Goal: Information Seeking & Learning: Learn about a topic

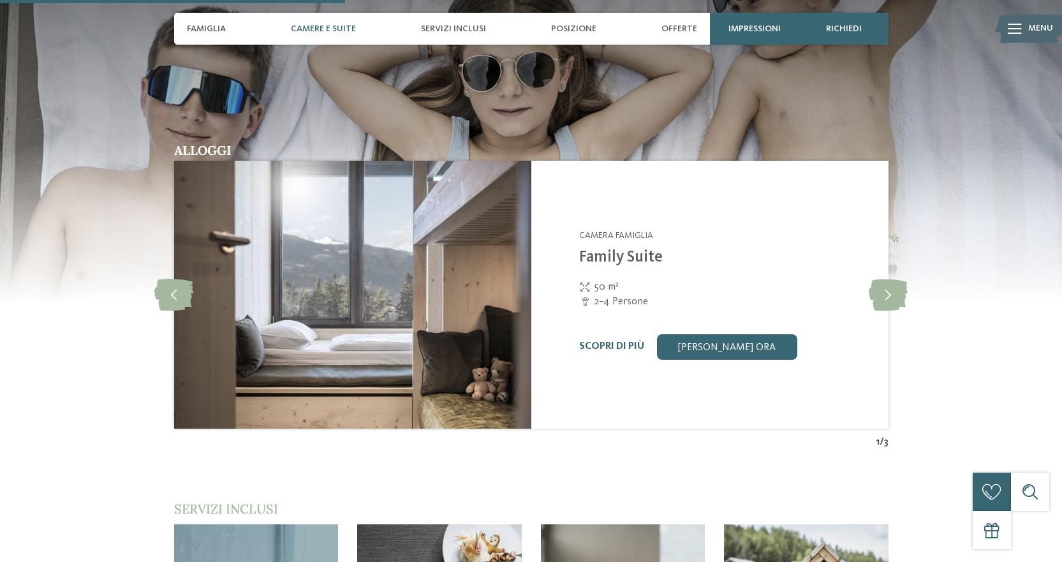
scroll to position [1466, 0]
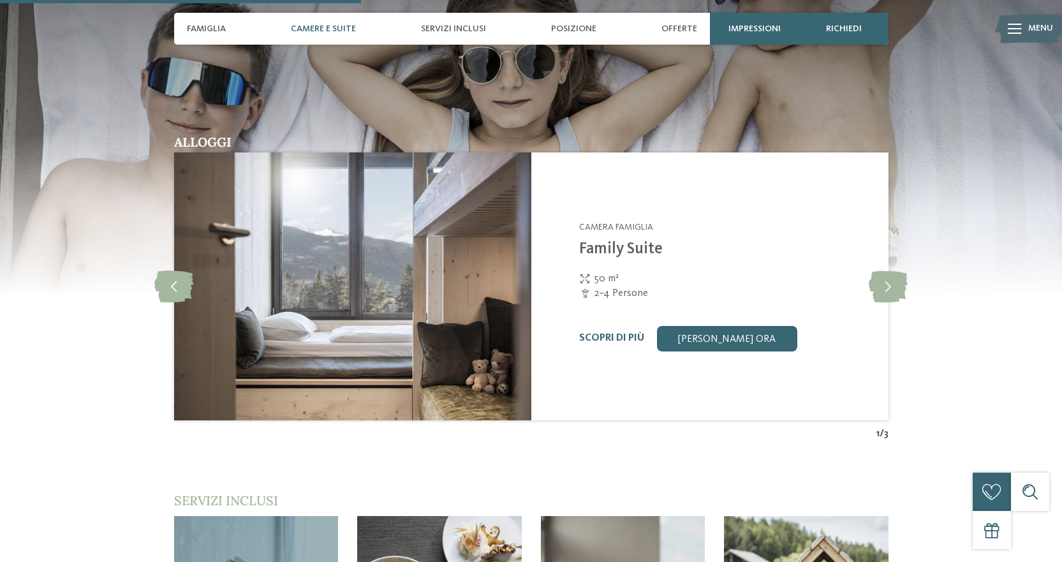
click at [352, 347] on img at bounding box center [352, 286] width 357 height 268
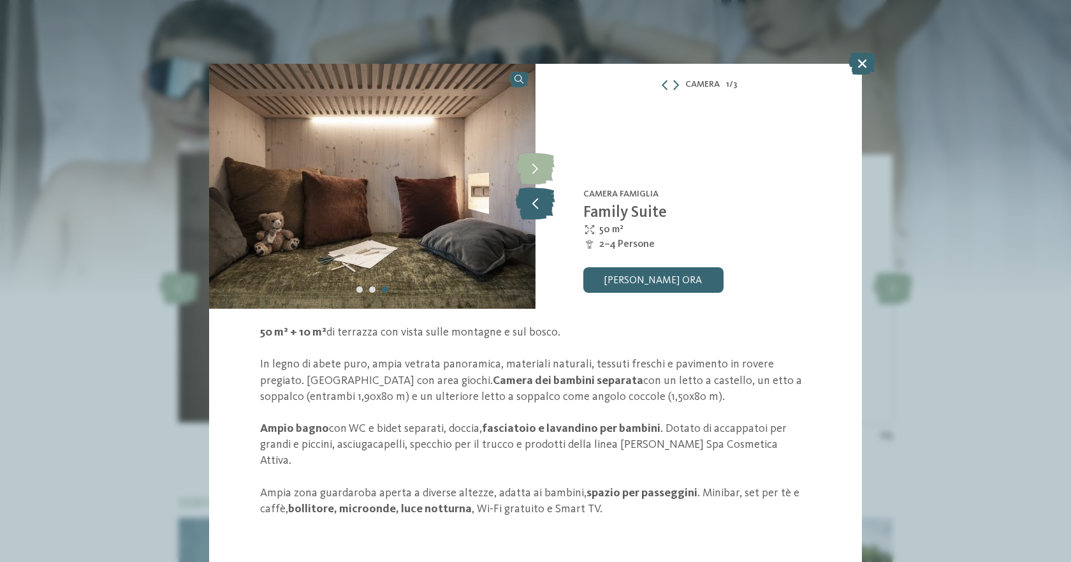
click at [535, 210] on icon at bounding box center [535, 203] width 39 height 32
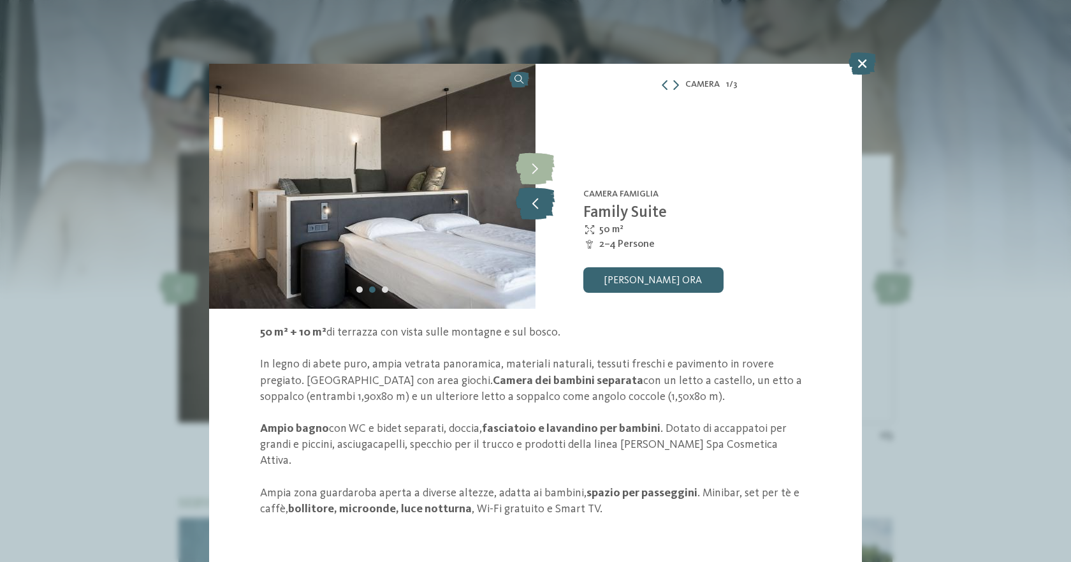
click at [535, 210] on icon at bounding box center [535, 203] width 39 height 32
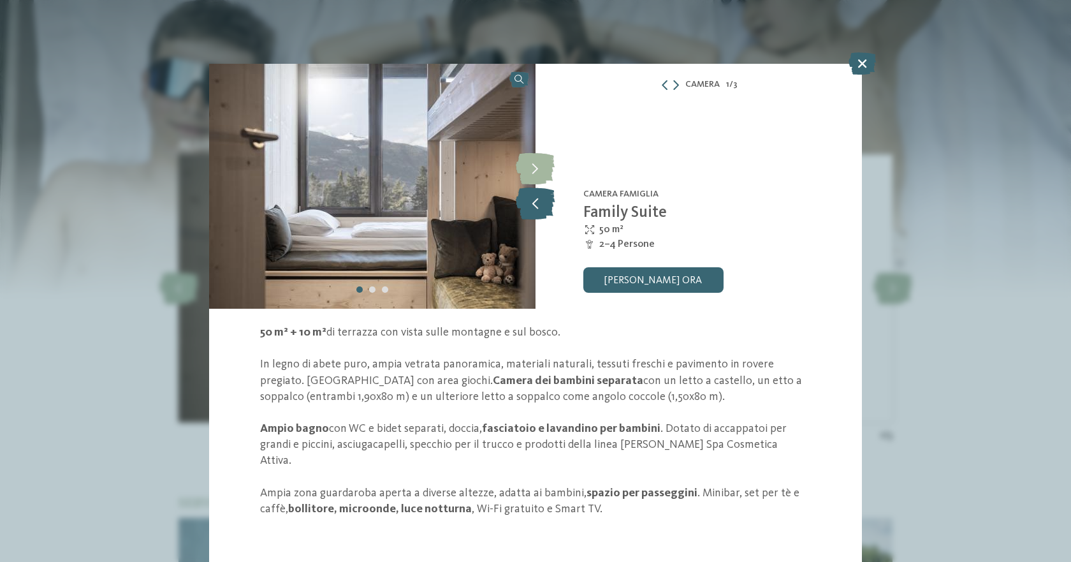
click at [535, 210] on icon at bounding box center [535, 203] width 39 height 32
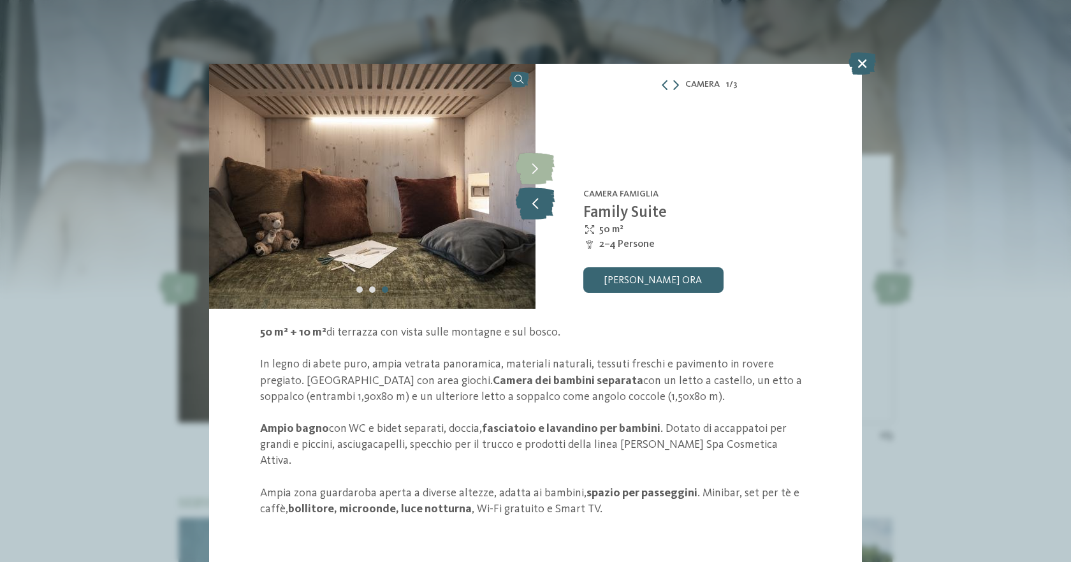
click at [535, 210] on icon at bounding box center [535, 203] width 39 height 32
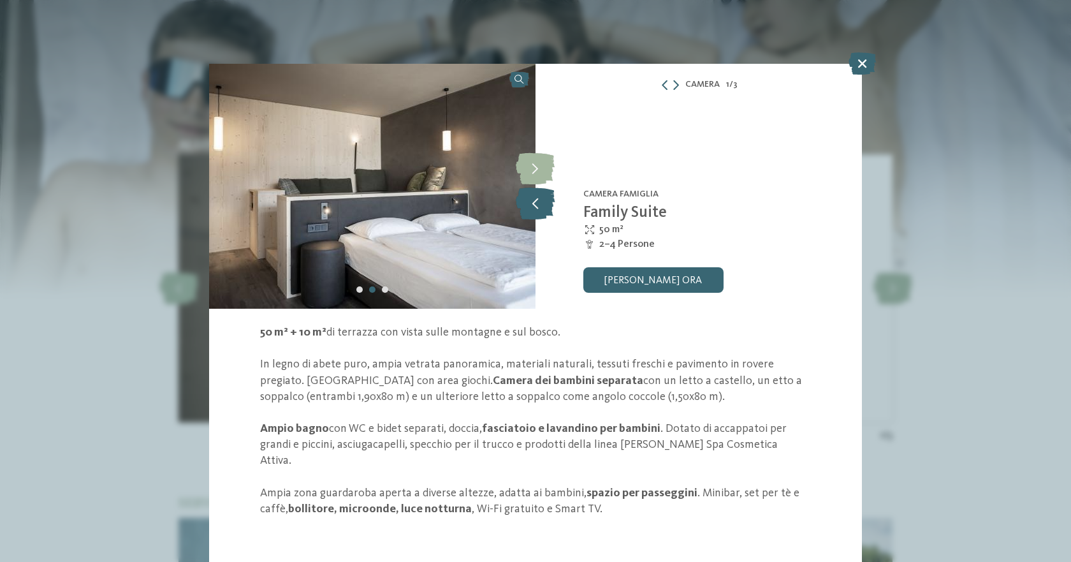
click at [535, 210] on icon at bounding box center [535, 203] width 39 height 32
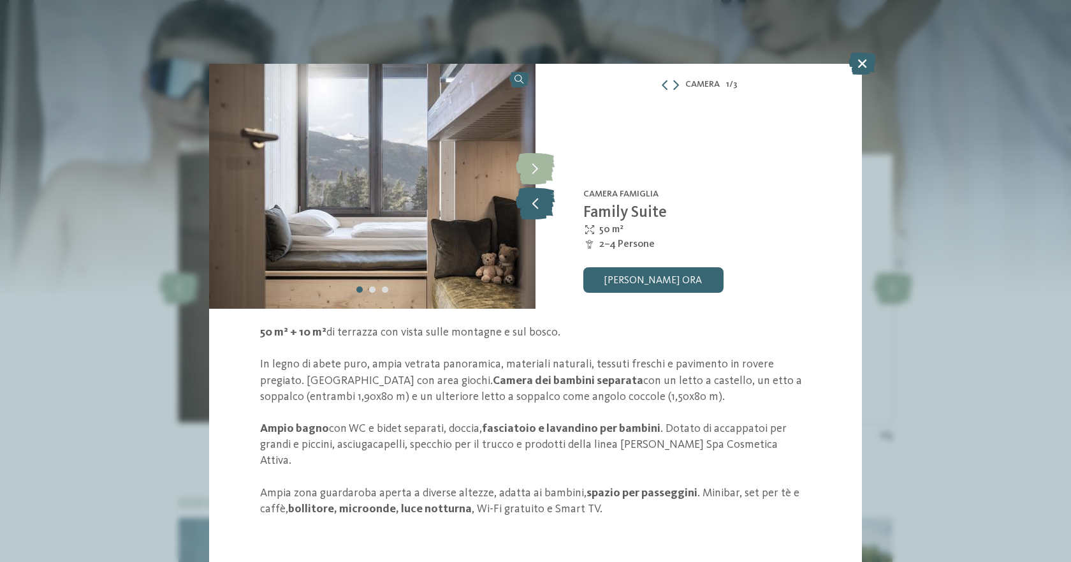
click at [535, 210] on icon at bounding box center [535, 203] width 39 height 32
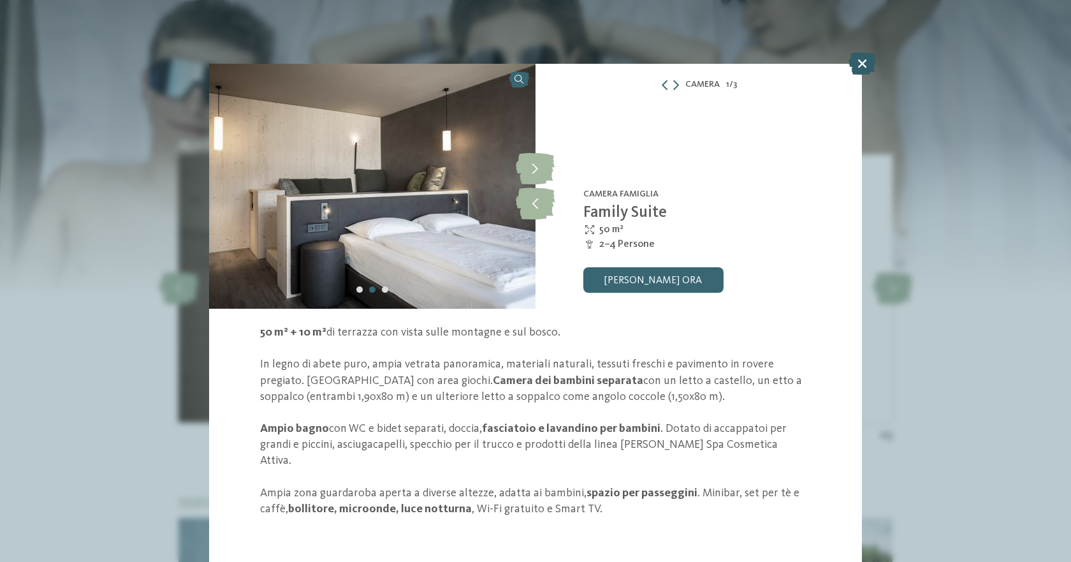
click at [859, 66] on icon at bounding box center [862, 63] width 27 height 22
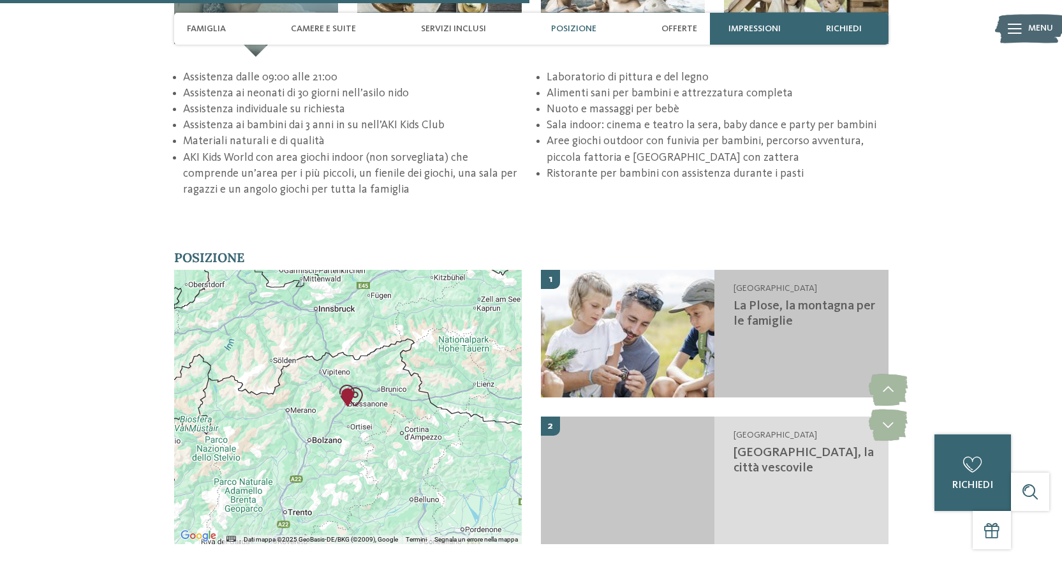
scroll to position [2168, 0]
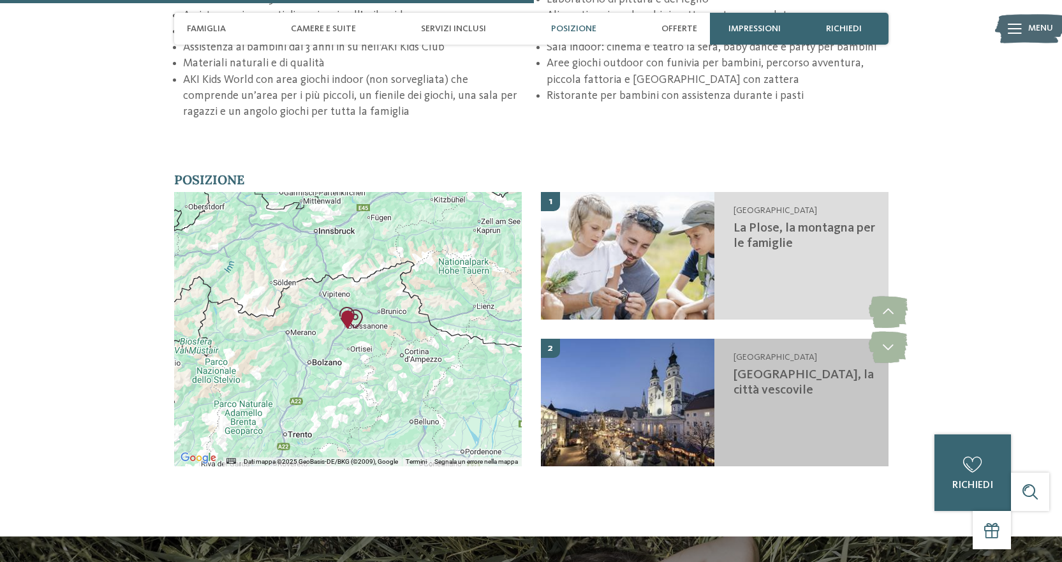
click at [685, 423] on img at bounding box center [628, 403] width 174 height 128
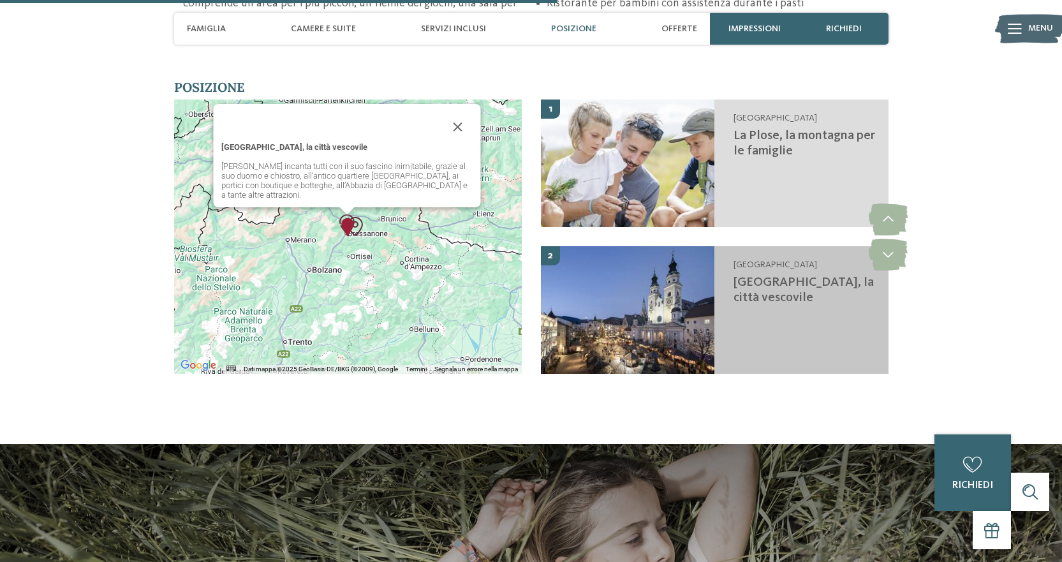
scroll to position [2269, 0]
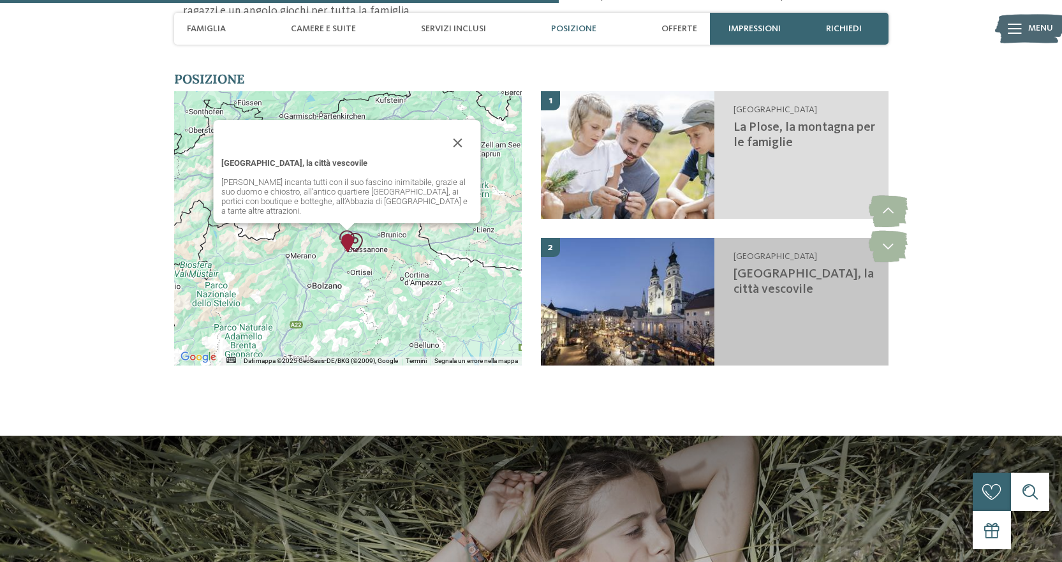
click at [651, 310] on img at bounding box center [628, 302] width 174 height 128
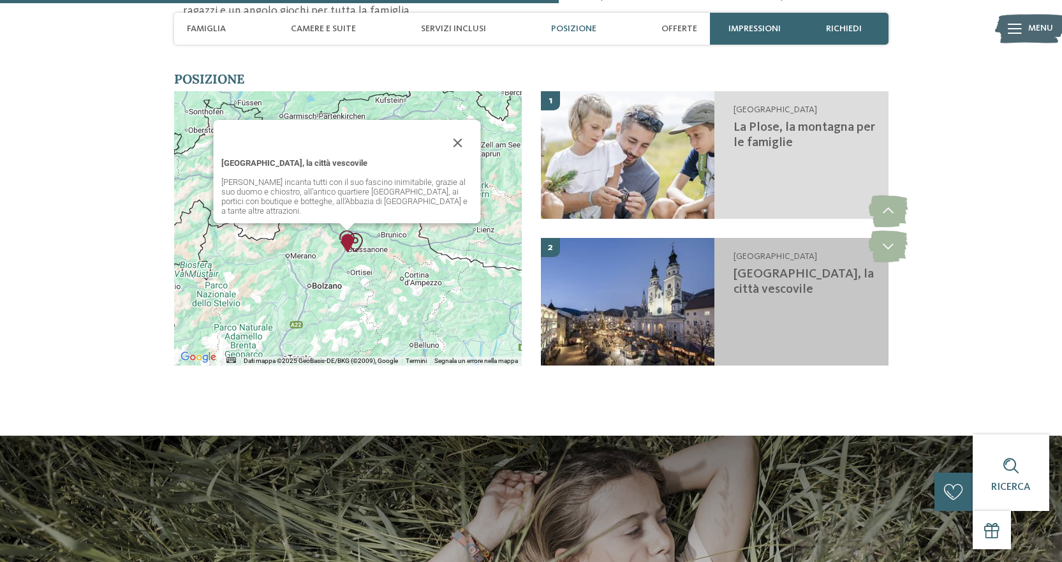
click at [666, 307] on img at bounding box center [628, 302] width 174 height 128
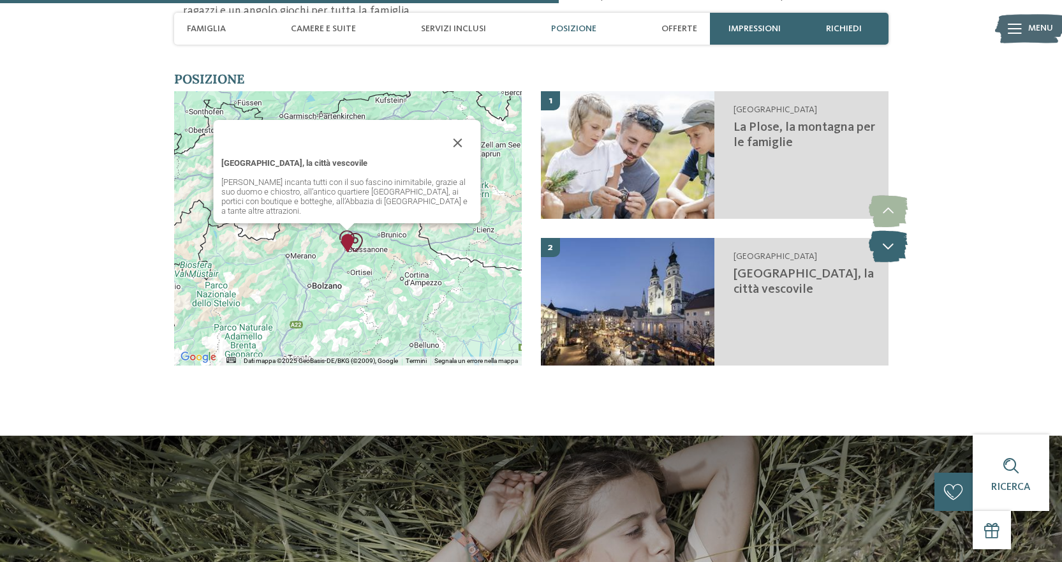
click at [886, 240] on icon at bounding box center [887, 246] width 39 height 32
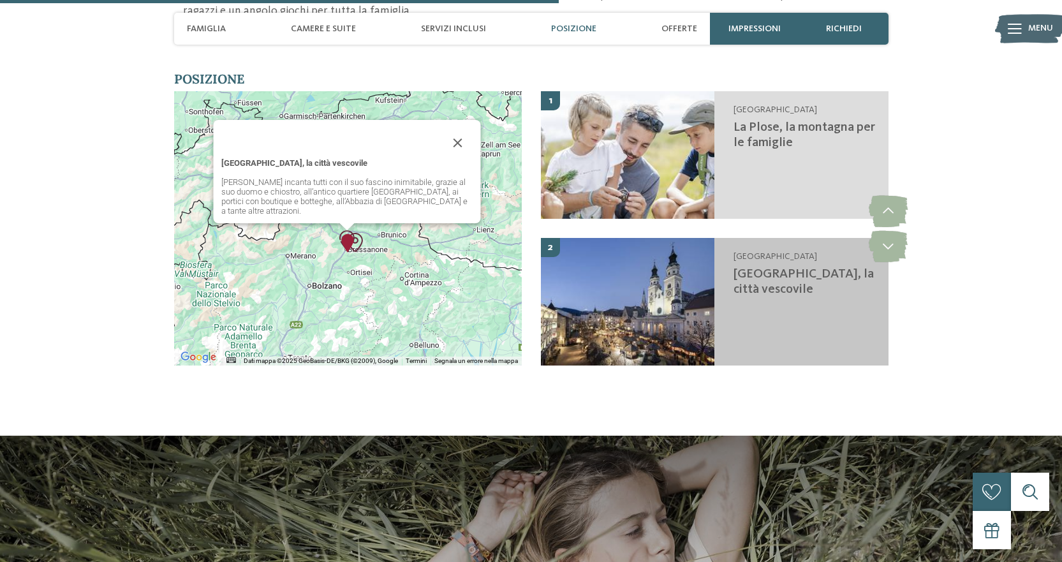
click at [767, 309] on div "[GEOGRAPHIC_DATA] [GEOGRAPHIC_DATA], la città vescovile" at bounding box center [801, 302] width 174 height 128
click at [673, 348] on img at bounding box center [628, 302] width 174 height 128
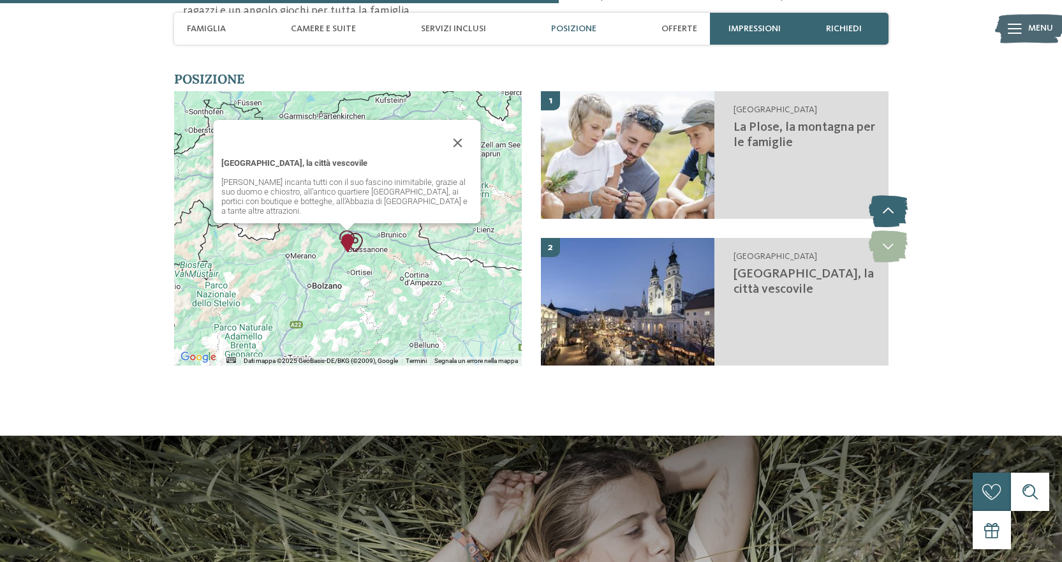
click at [886, 205] on icon at bounding box center [887, 211] width 39 height 32
click at [887, 240] on icon at bounding box center [887, 246] width 39 height 32
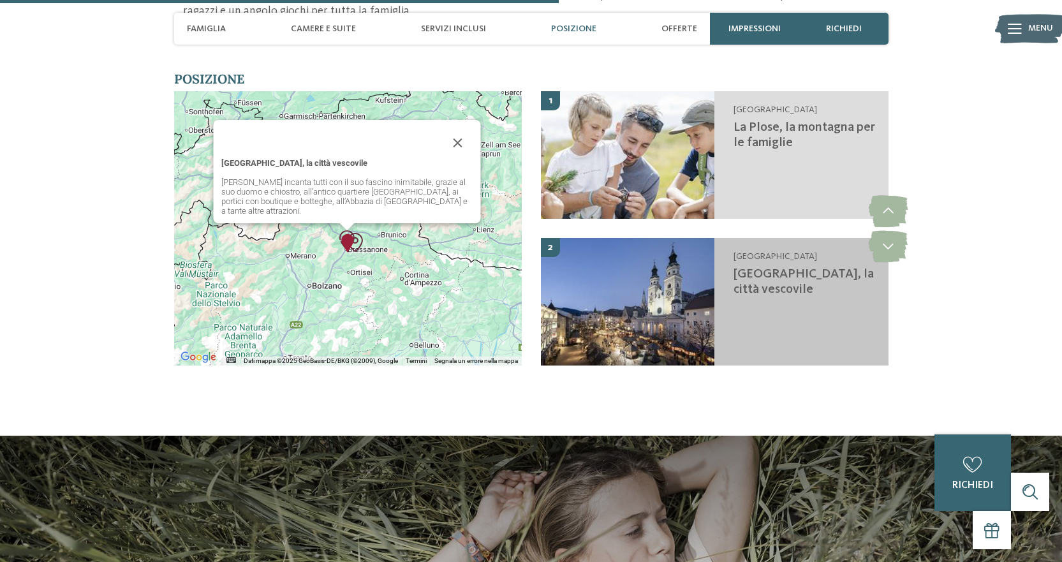
click at [654, 292] on img at bounding box center [628, 302] width 174 height 128
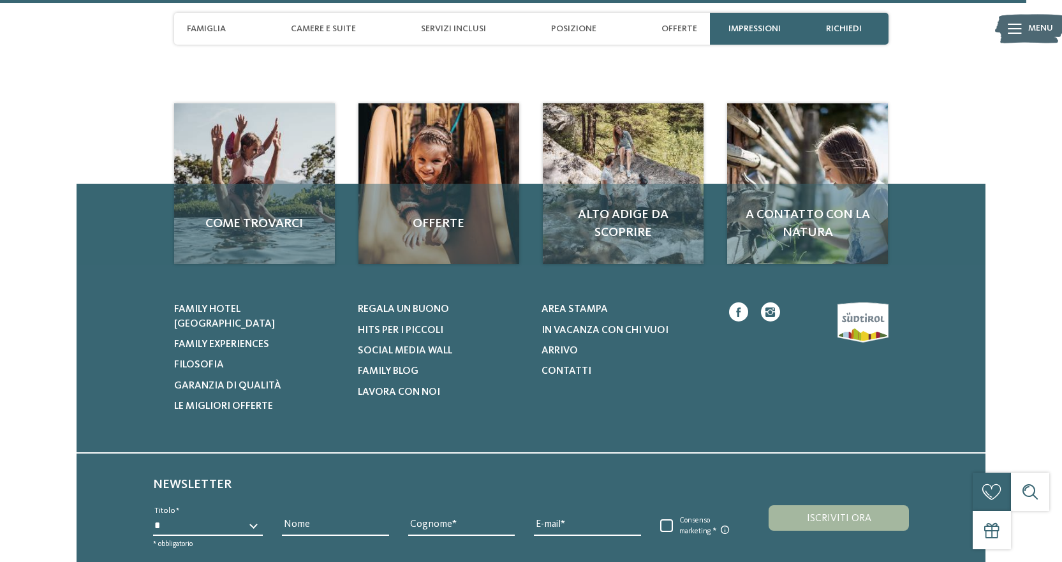
scroll to position [4245, 0]
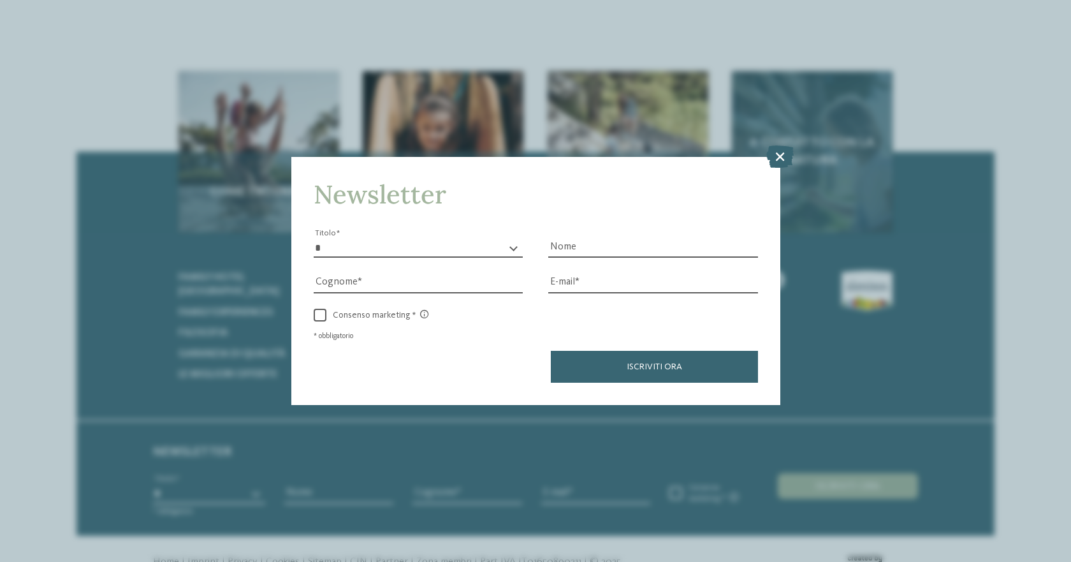
click at [782, 159] on icon at bounding box center [779, 156] width 27 height 22
